Goal: Download file/media

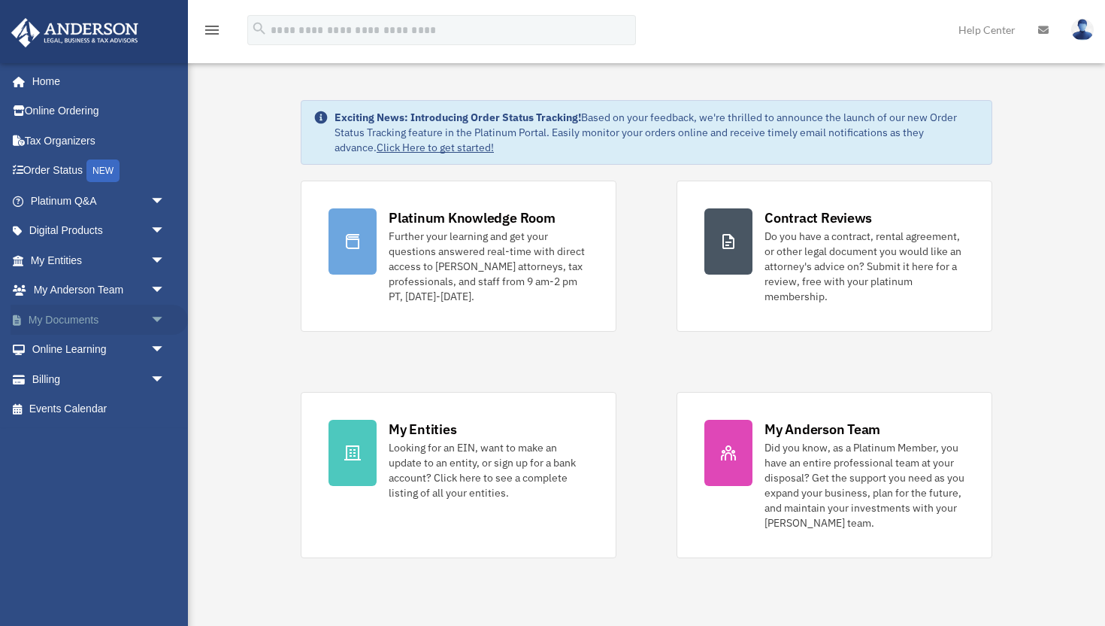
click at [116, 325] on link "My Documents arrow_drop_down" at bounding box center [99, 320] width 177 height 30
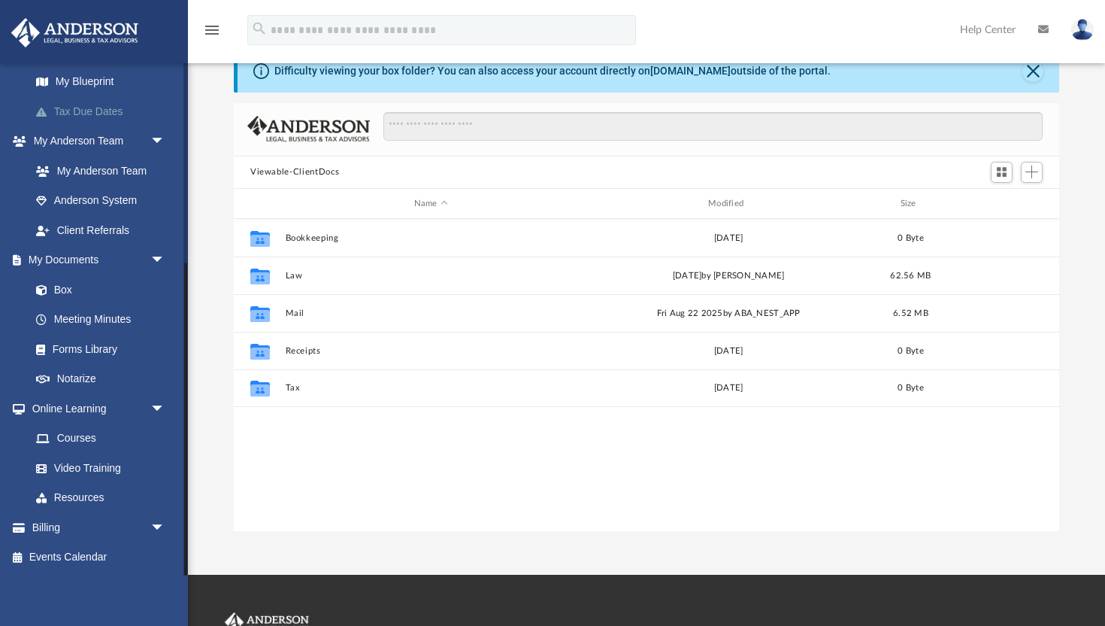
scroll to position [54, 0]
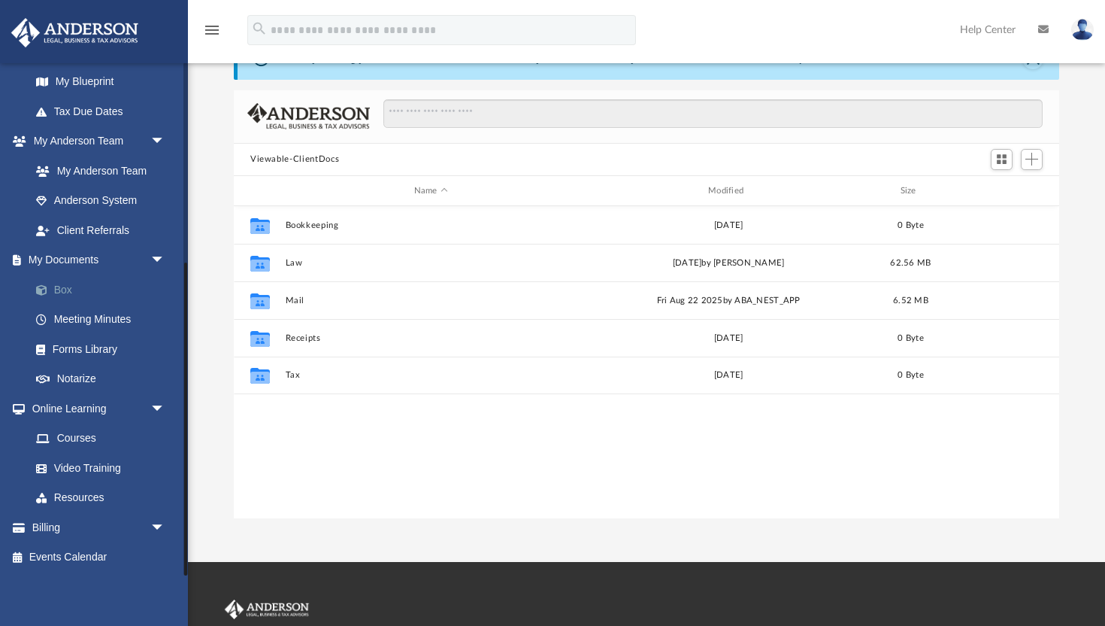
click at [62, 294] on link "Box" at bounding box center [104, 289] width 167 height 30
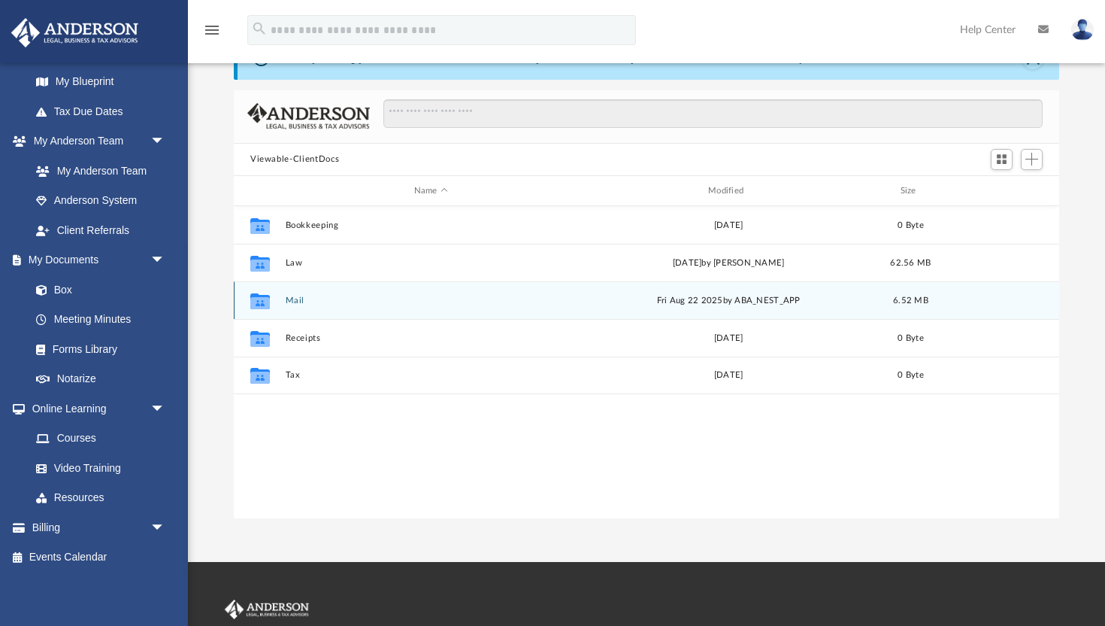
click at [296, 298] on button "Mail" at bounding box center [431, 301] width 291 height 10
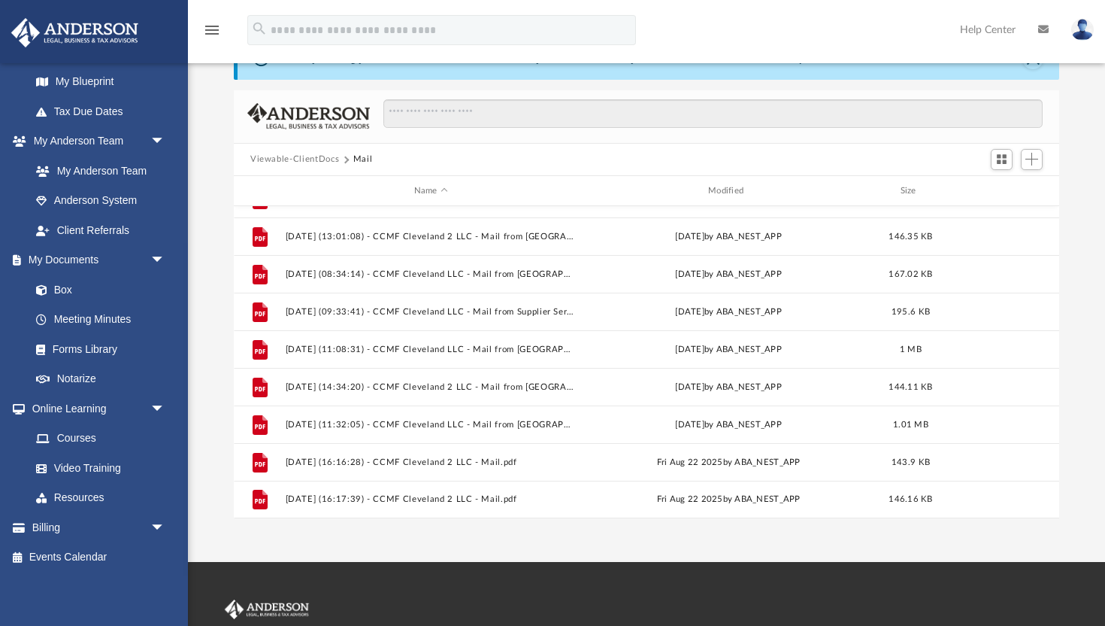
scroll to position [259, 0]
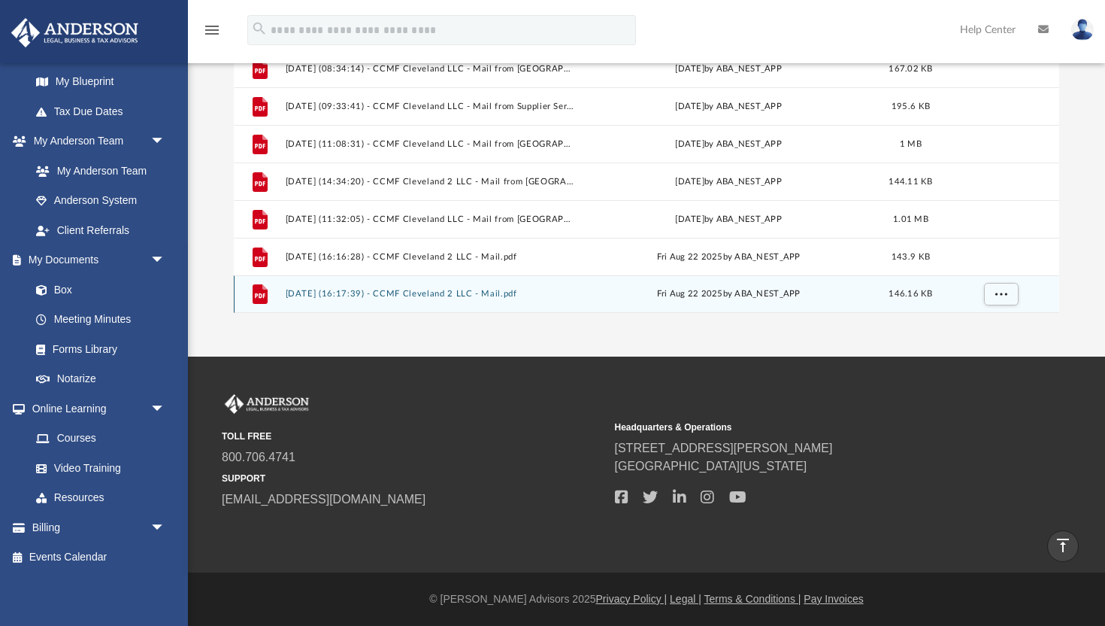
click at [430, 296] on button "2025.08.22 (16:17:39) - CCMF Cleveland 2 LLC - Mail.pdf" at bounding box center [431, 295] width 291 height 10
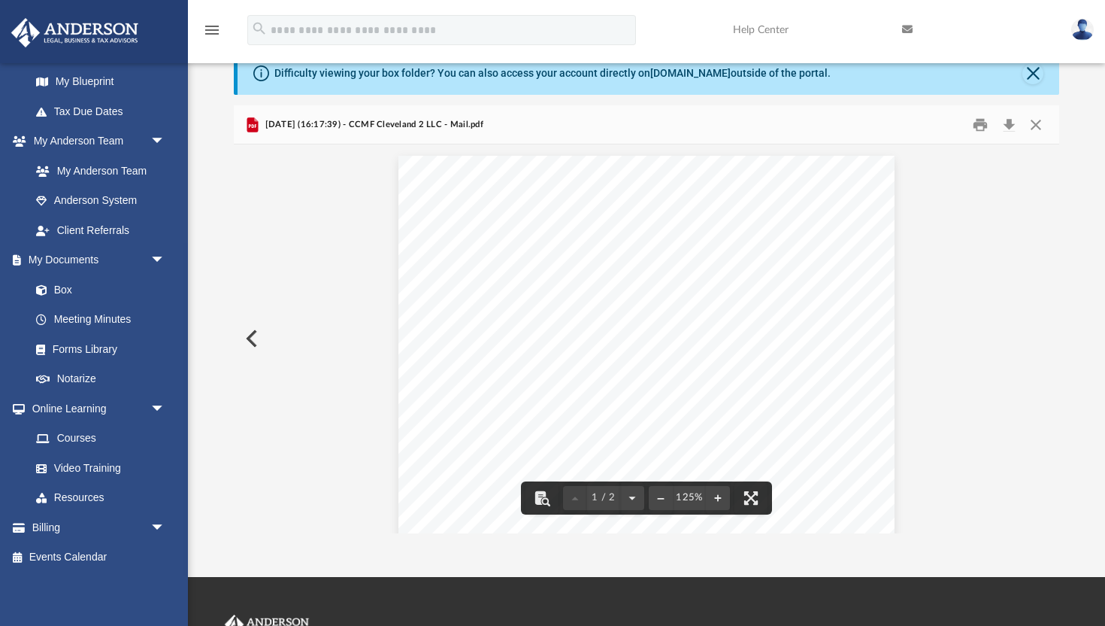
scroll to position [38, 0]
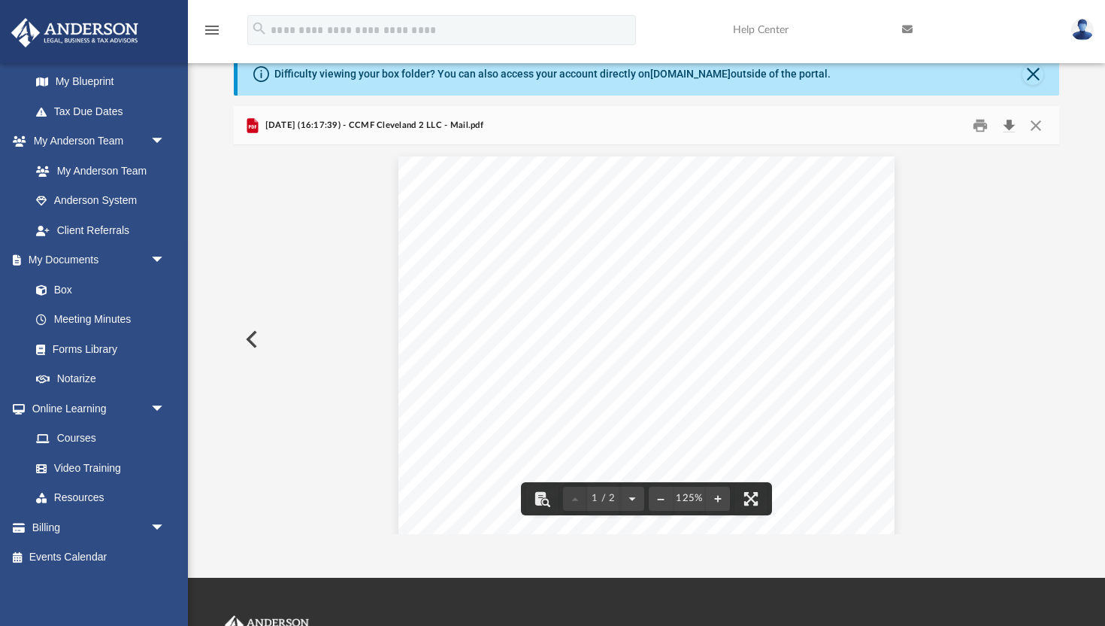
click at [1014, 122] on button "Download" at bounding box center [1009, 125] width 27 height 23
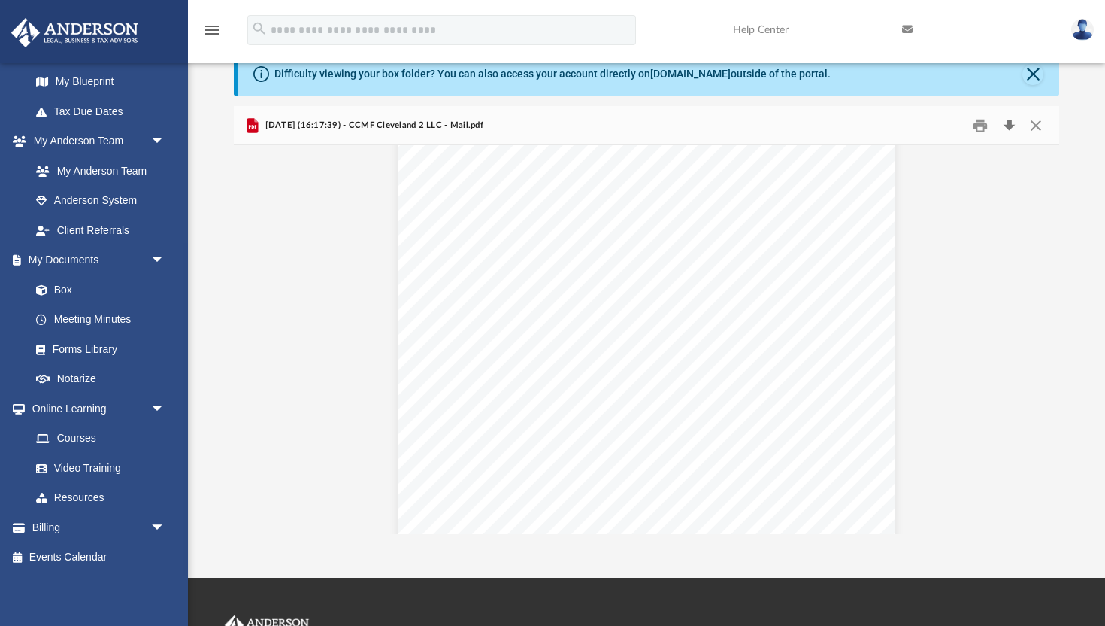
scroll to position [1184, 0]
